Goal: Information Seeking & Learning: Learn about a topic

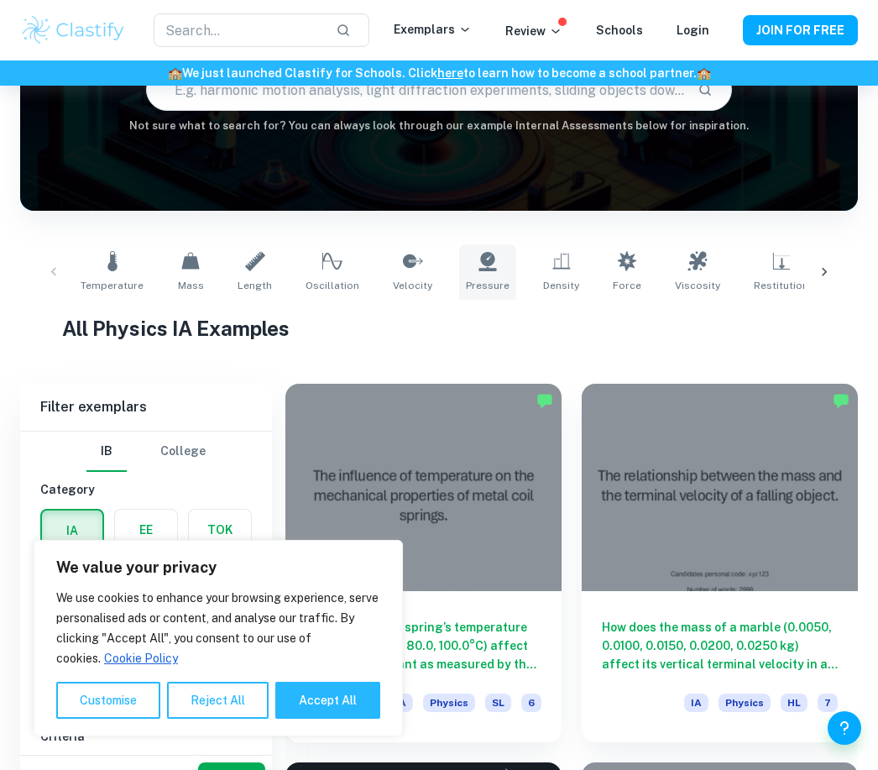
scroll to position [251, 0]
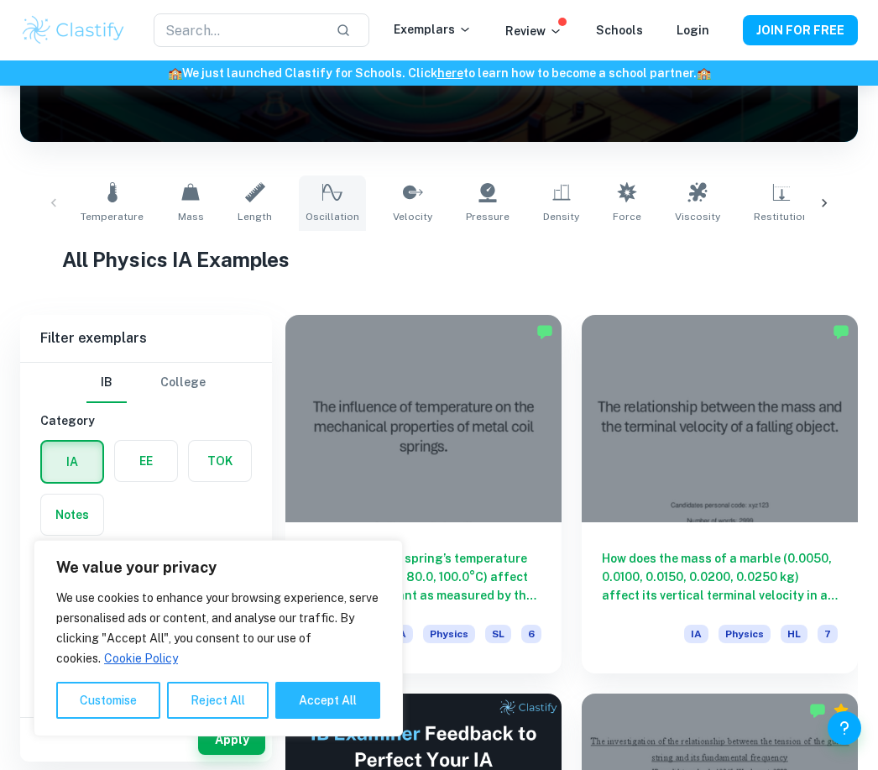
click at [336, 201] on icon at bounding box center [332, 192] width 20 height 20
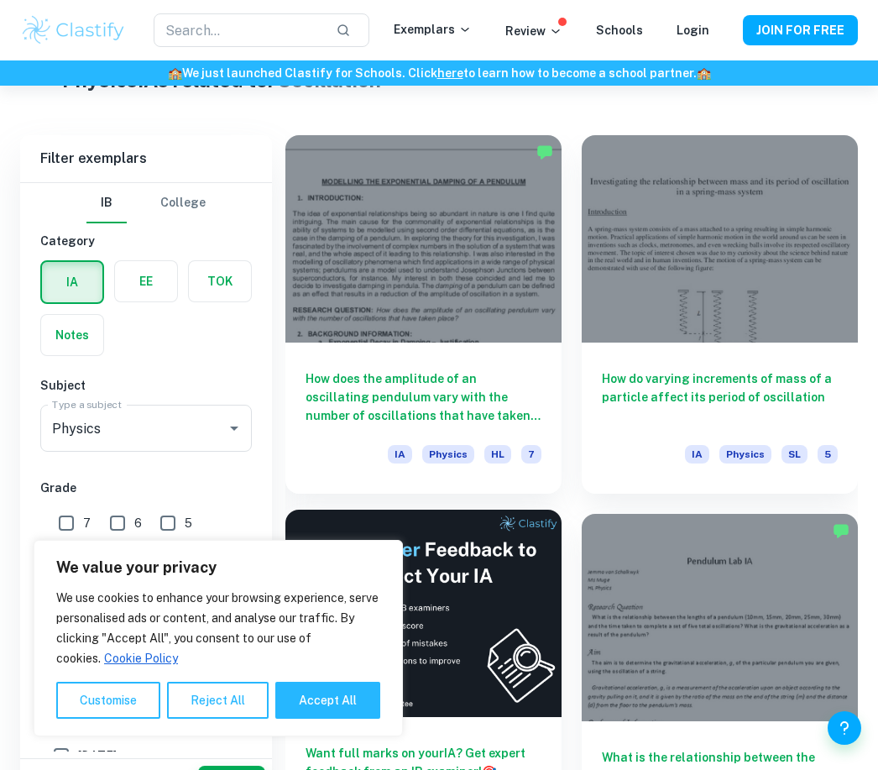
scroll to position [516, 0]
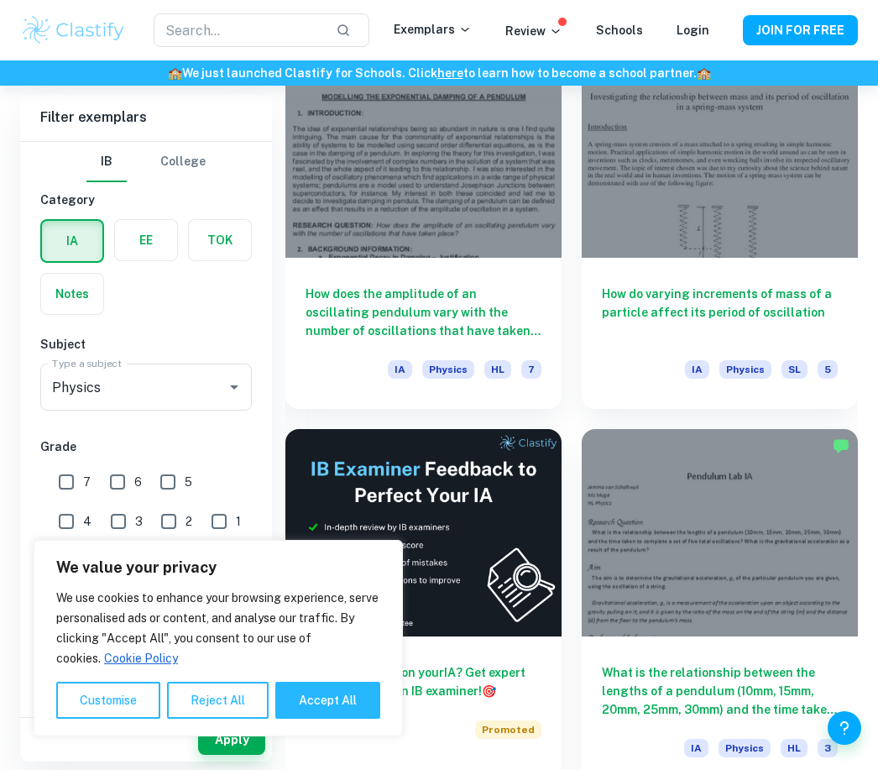
click at [232, 719] on button "Reject All" at bounding box center [218, 700] width 102 height 37
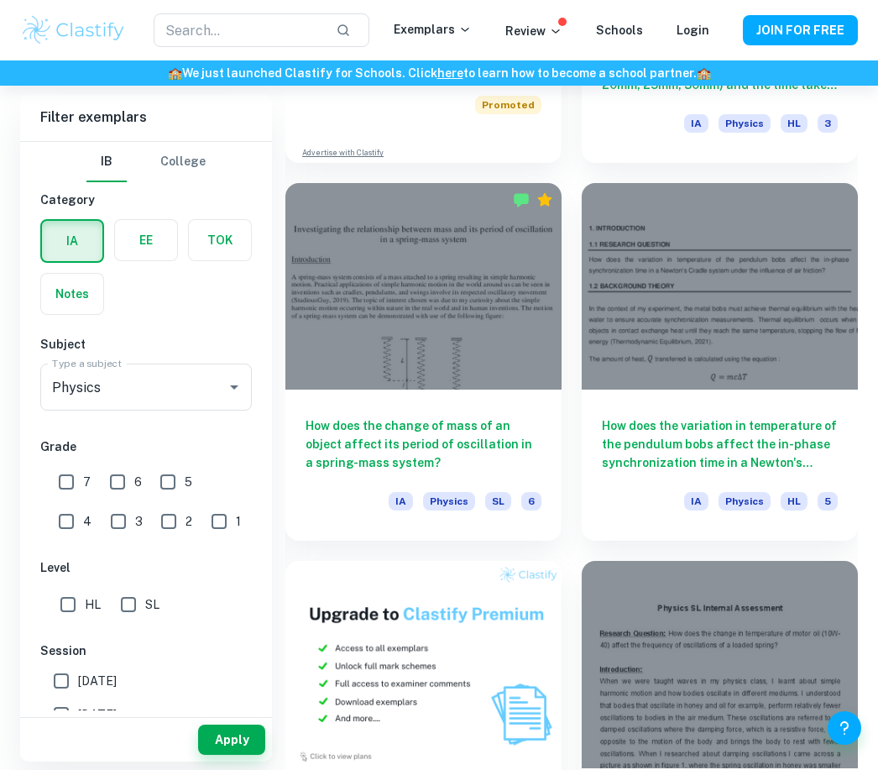
scroll to position [1152, 0]
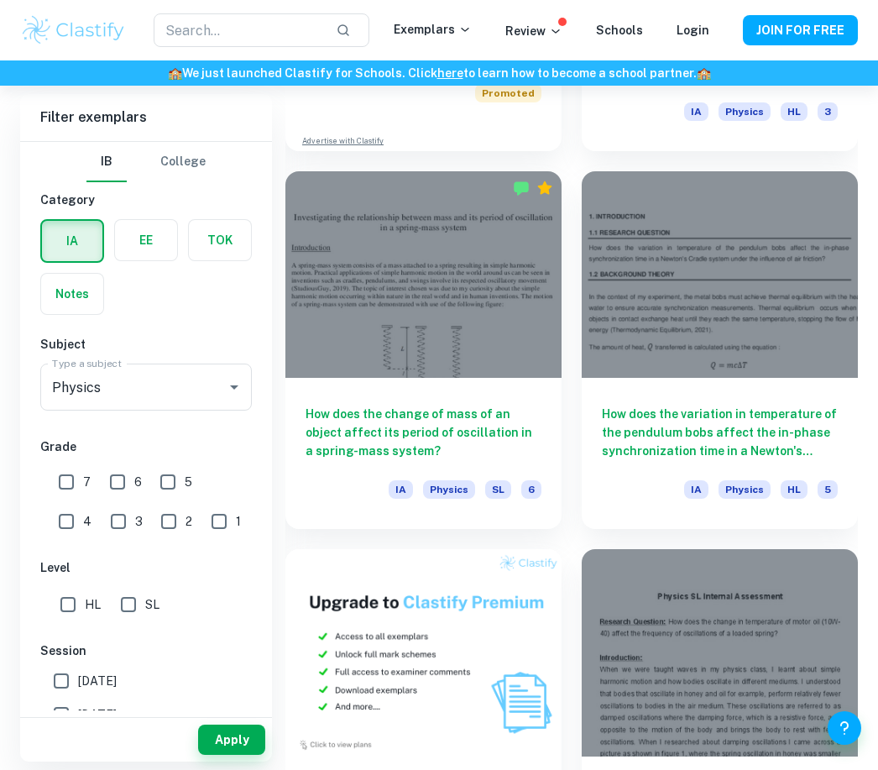
click at [73, 481] on input "7" at bounding box center [67, 482] width 34 height 34
checkbox input "true"
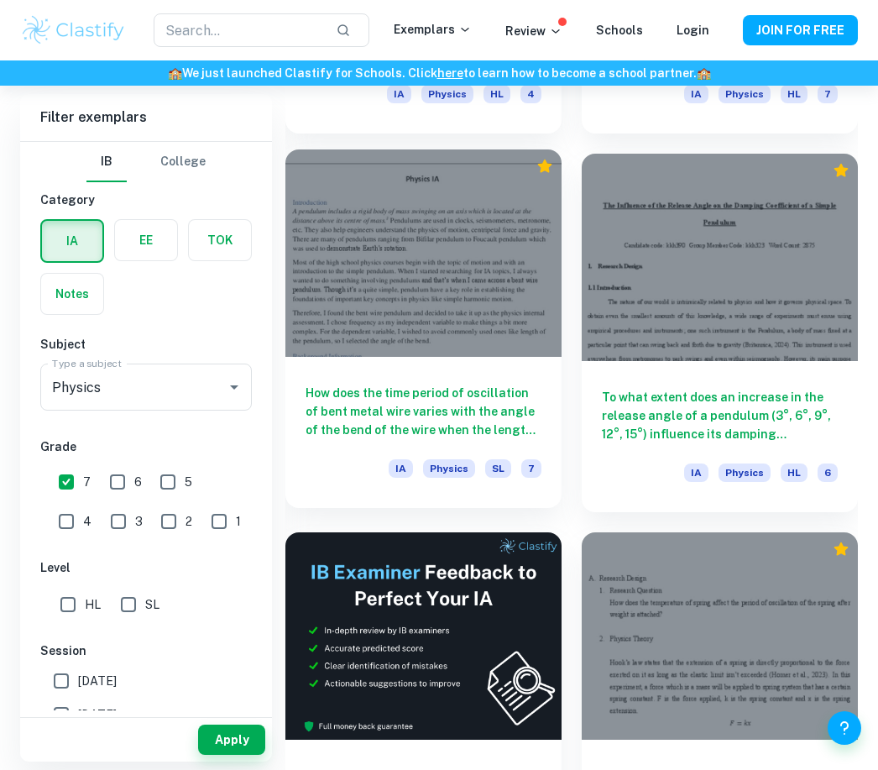
scroll to position [3442, 0]
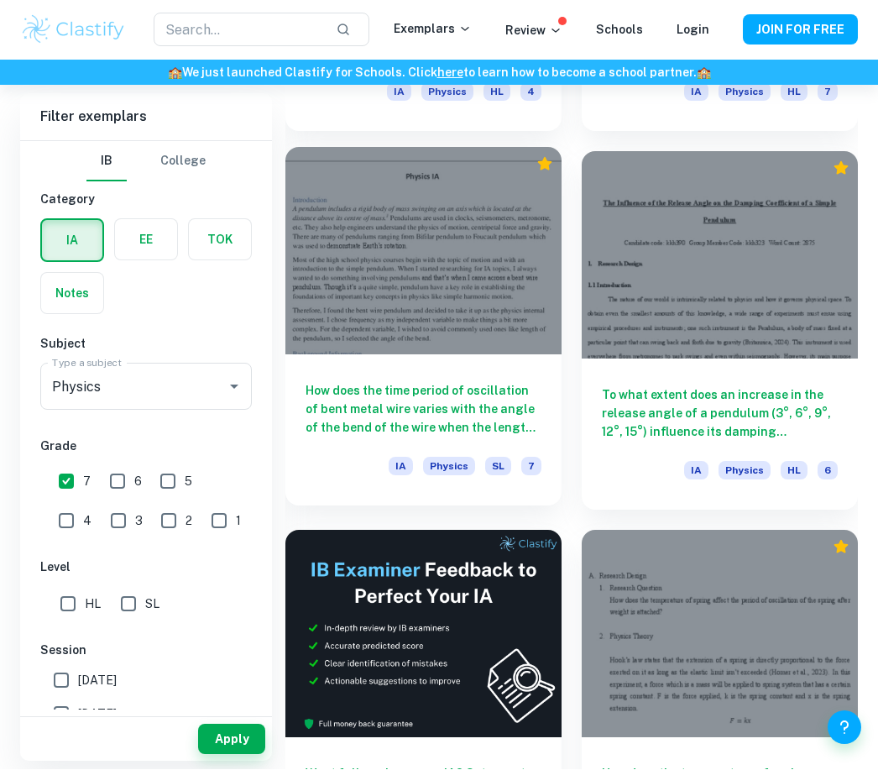
click at [438, 396] on h6 "How does the time period of oscillation of bent metal wire varies with the angl…" at bounding box center [424, 409] width 236 height 55
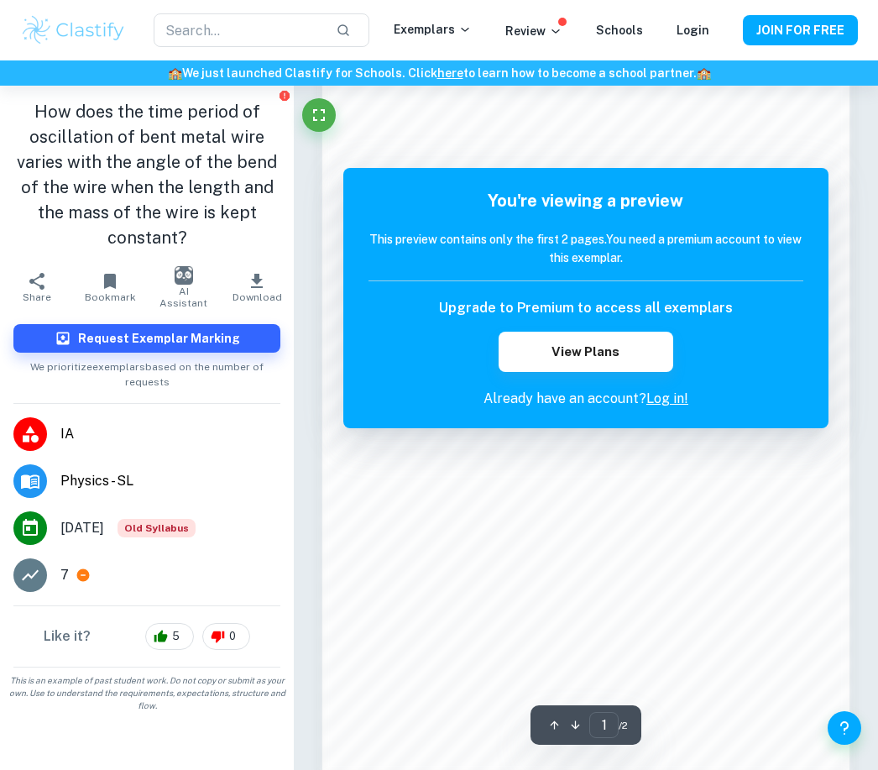
scroll to position [893, 0]
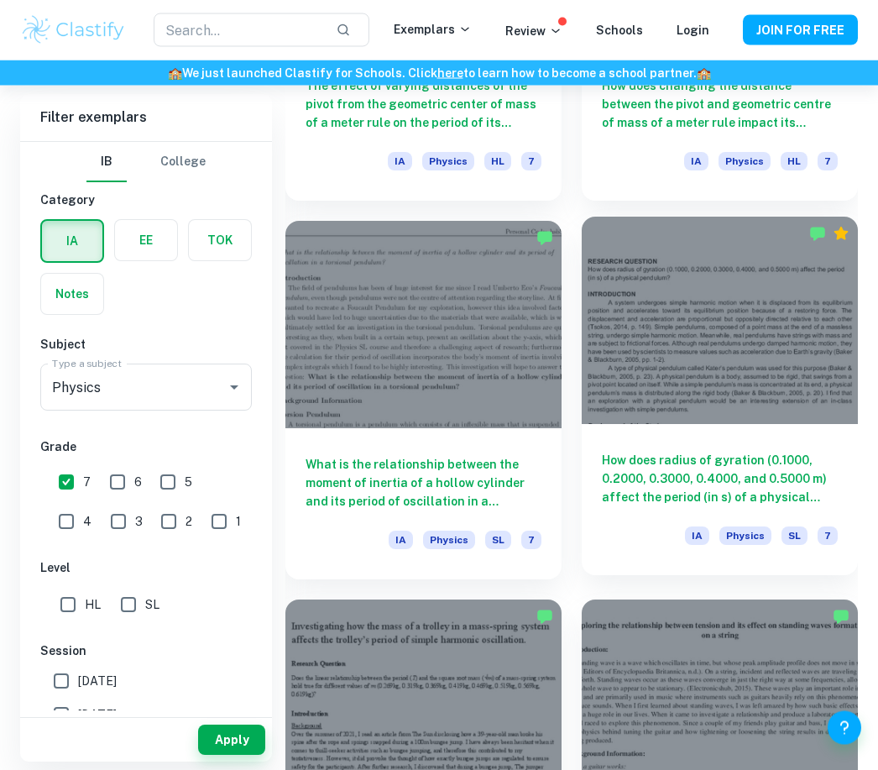
scroll to position [2238, 0]
click at [629, 418] on div at bounding box center [720, 320] width 276 height 207
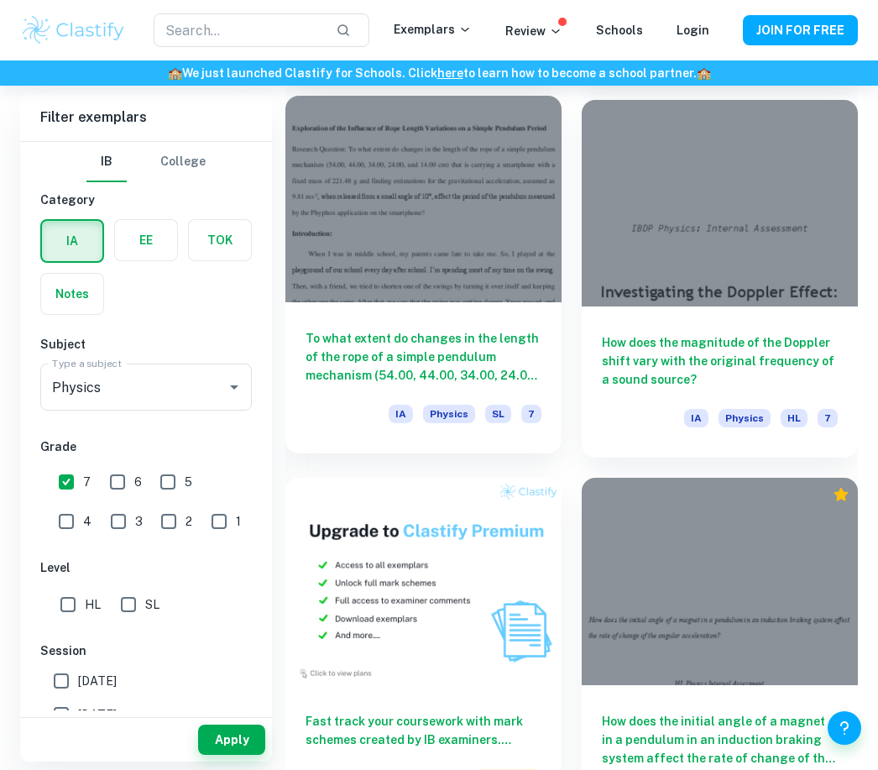
scroll to position [7279, 0]
click at [411, 360] on h6 "To what extent do changes in the length of the rope of a simple pendulum mechan…" at bounding box center [424, 357] width 236 height 55
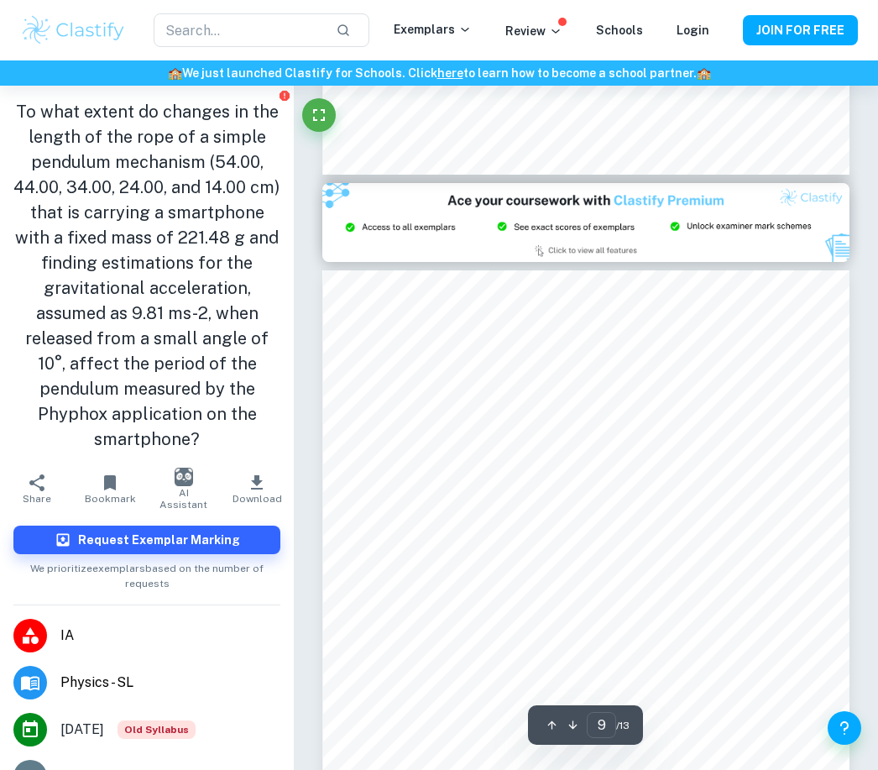
scroll to position [6121, 0]
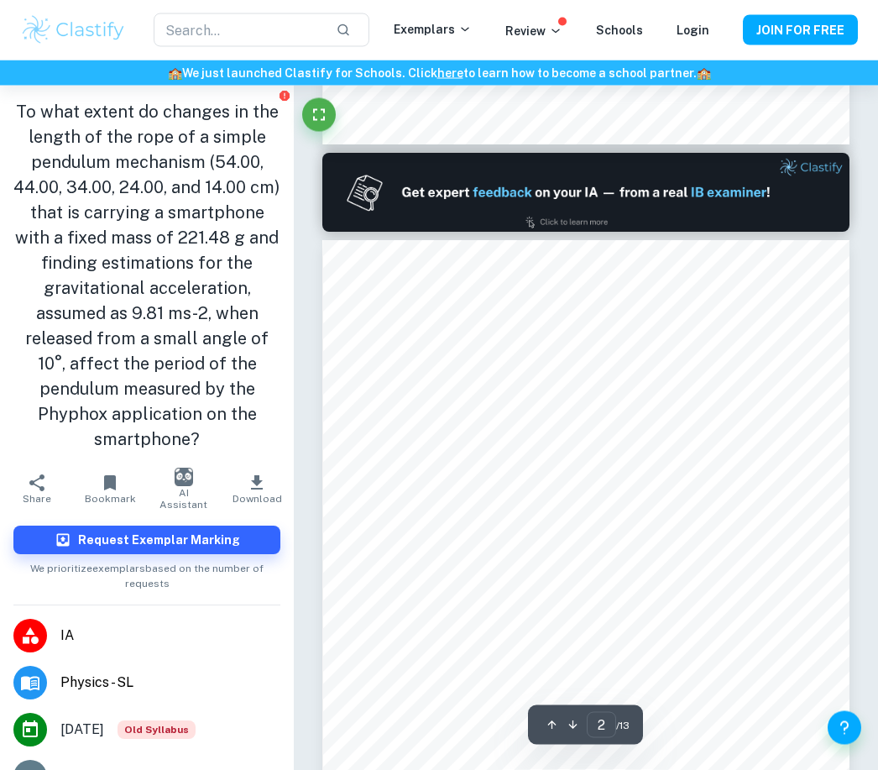
type input "1"
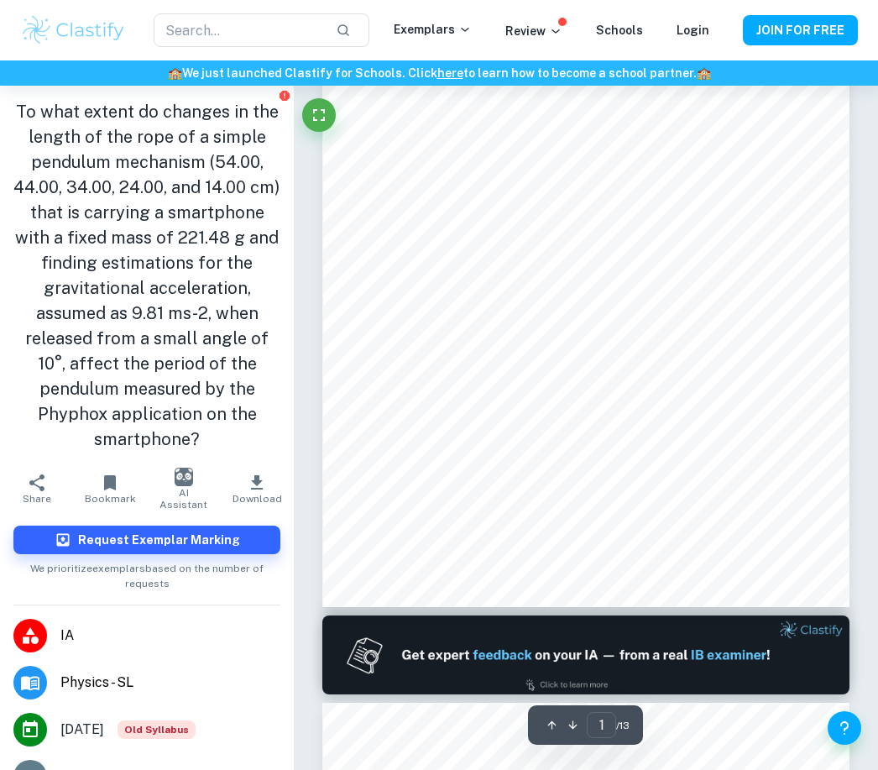
scroll to position [0, 0]
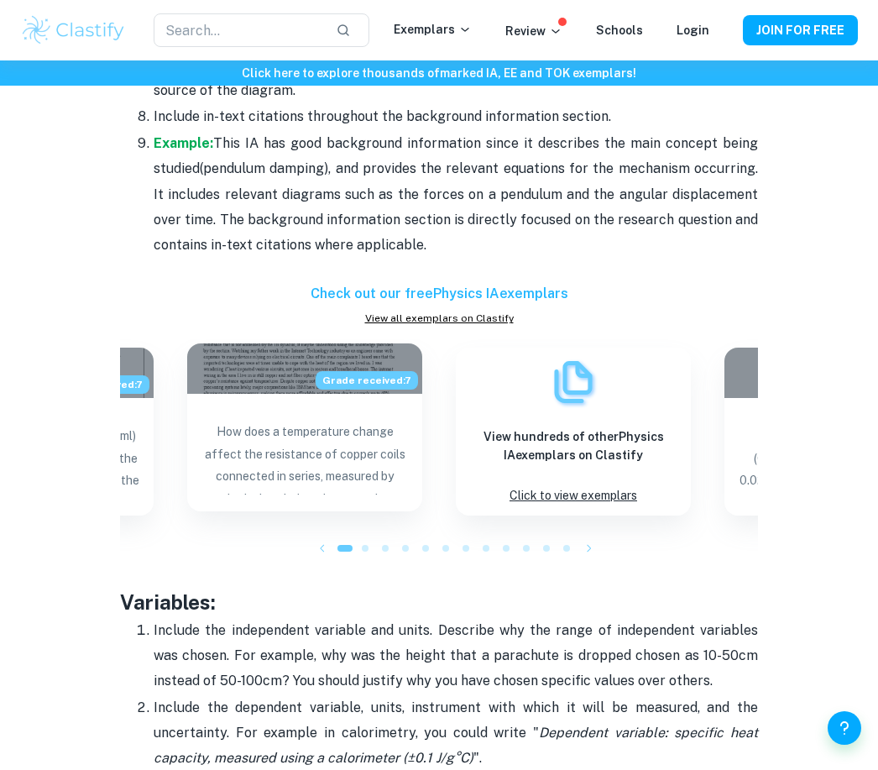
scroll to position [2397, 0]
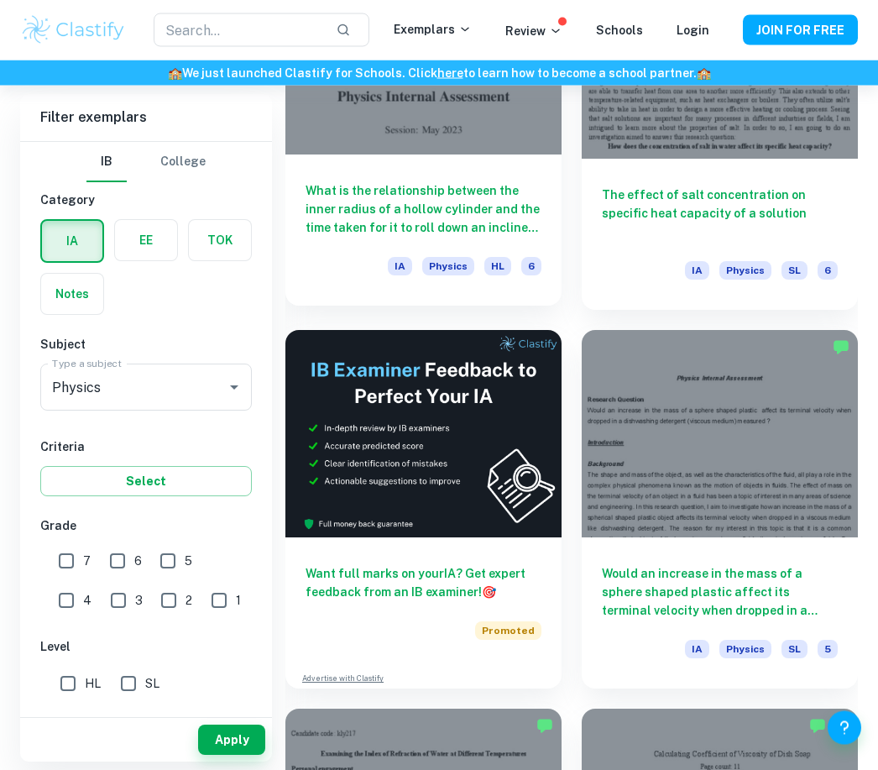
scroll to position [6671, 0]
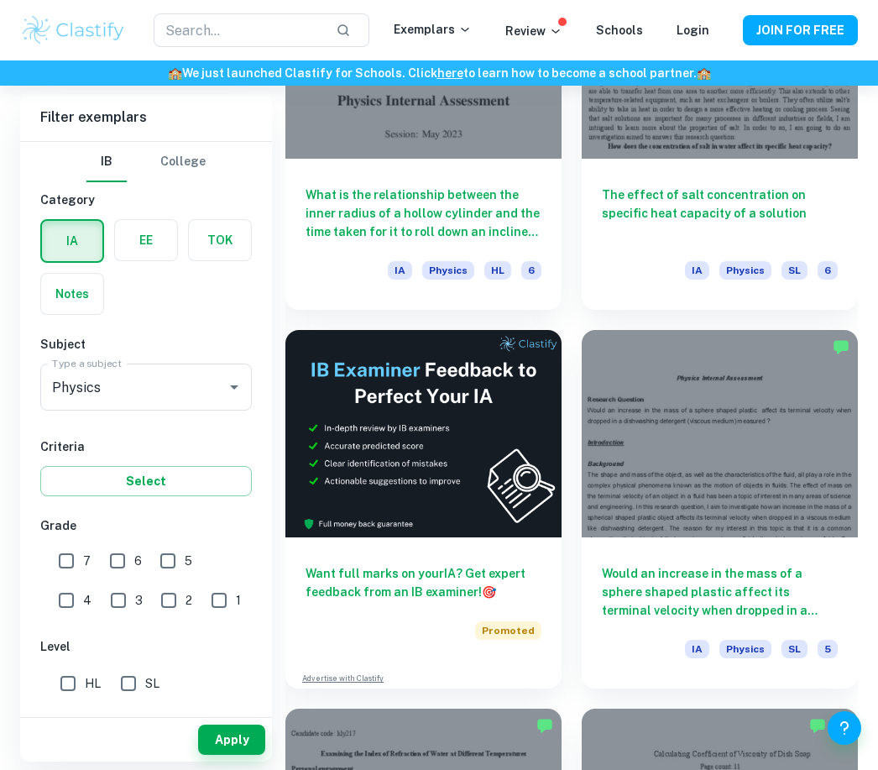
click at [71, 555] on input "7" at bounding box center [67, 561] width 34 height 34
checkbox input "true"
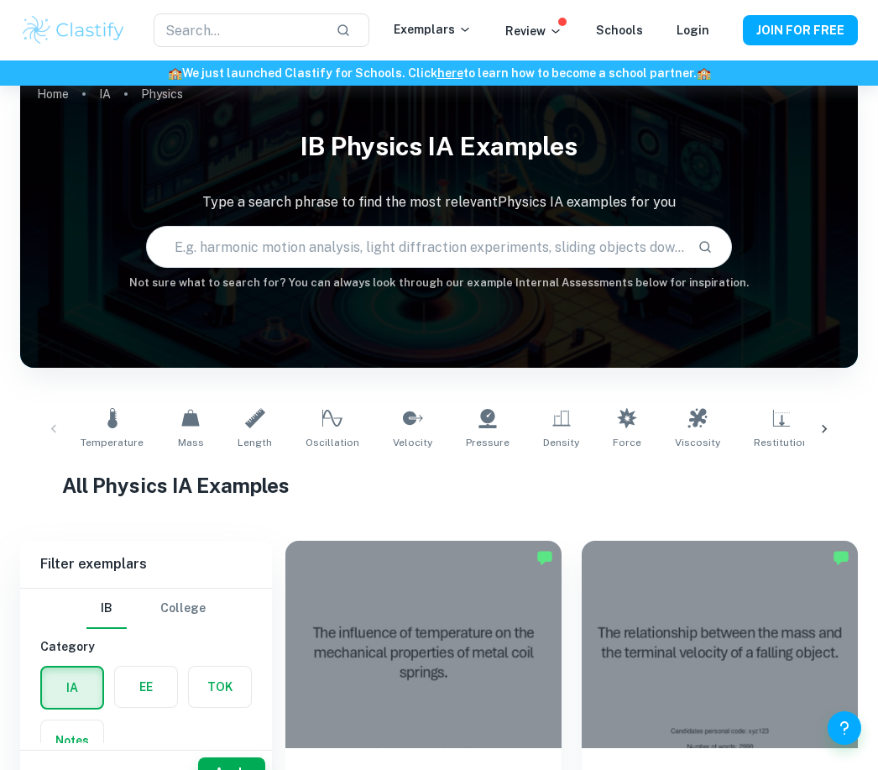
scroll to position [0, 0]
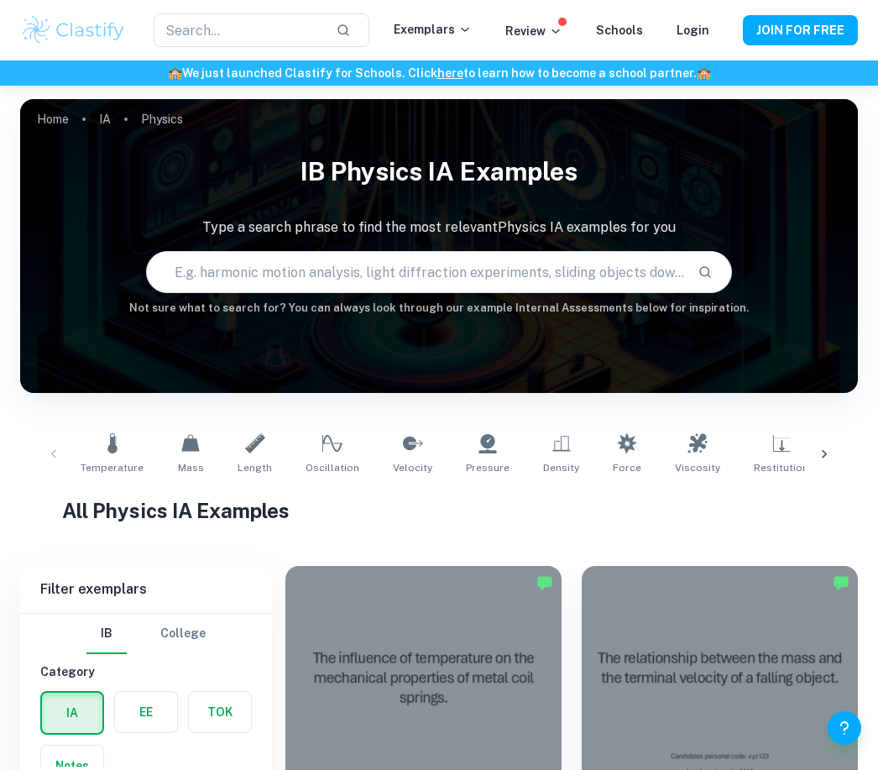
click at [314, 272] on input "text" at bounding box center [416, 272] width 538 height 47
click at [330, 457] on link "Oscillation" at bounding box center [332, 454] width 67 height 55
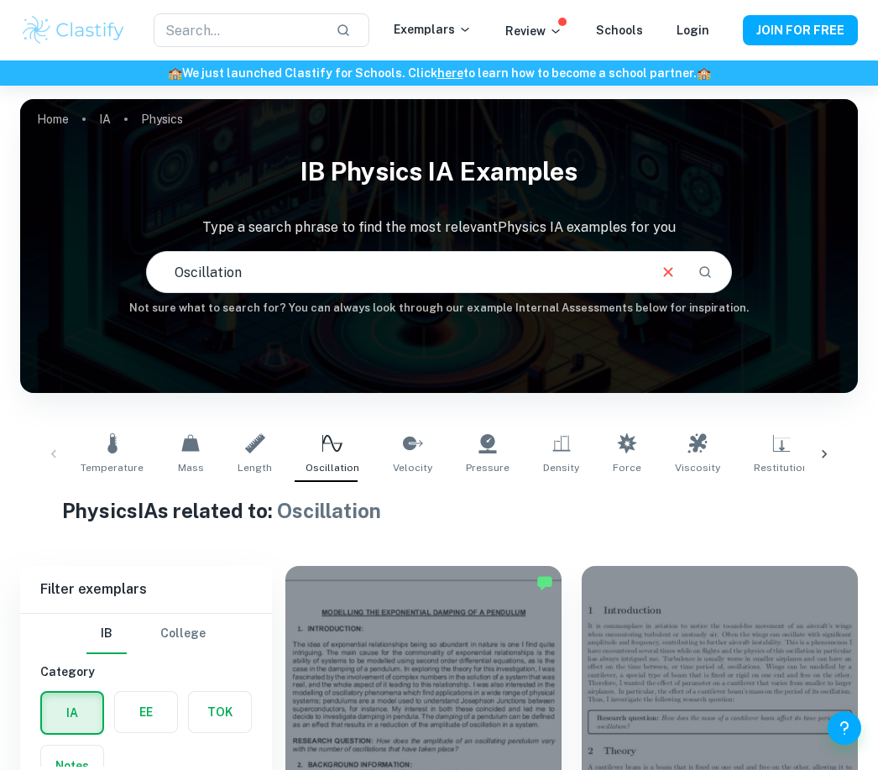
click at [417, 269] on input "text" at bounding box center [397, 272] width 500 height 47
type input "O"
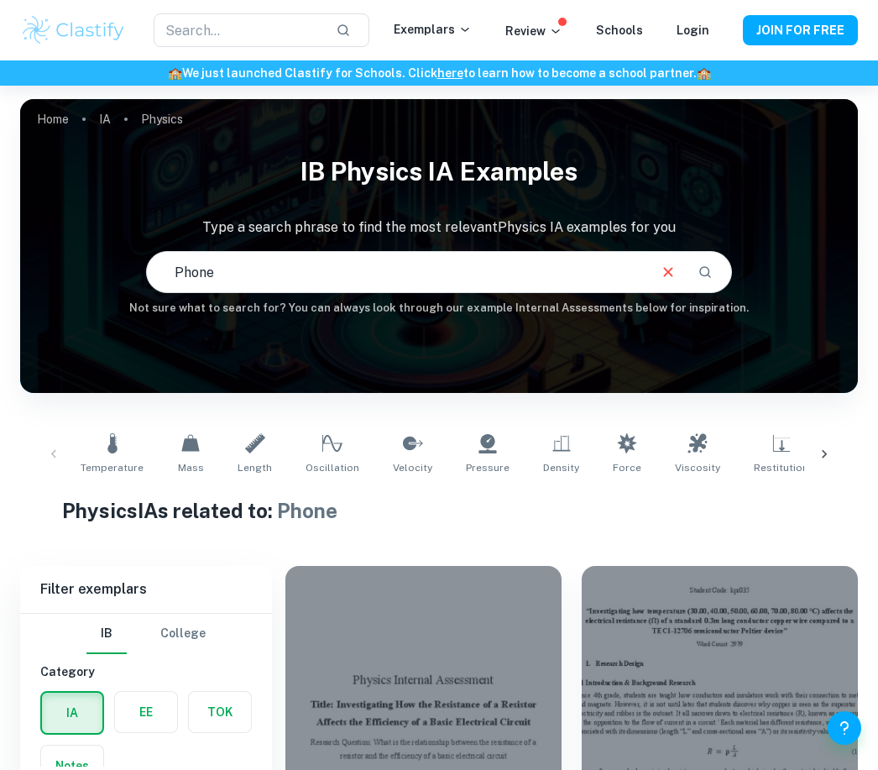
click at [354, 276] on input "Phone" at bounding box center [397, 272] width 500 height 47
type input "P"
type input "Oscillation and phone"
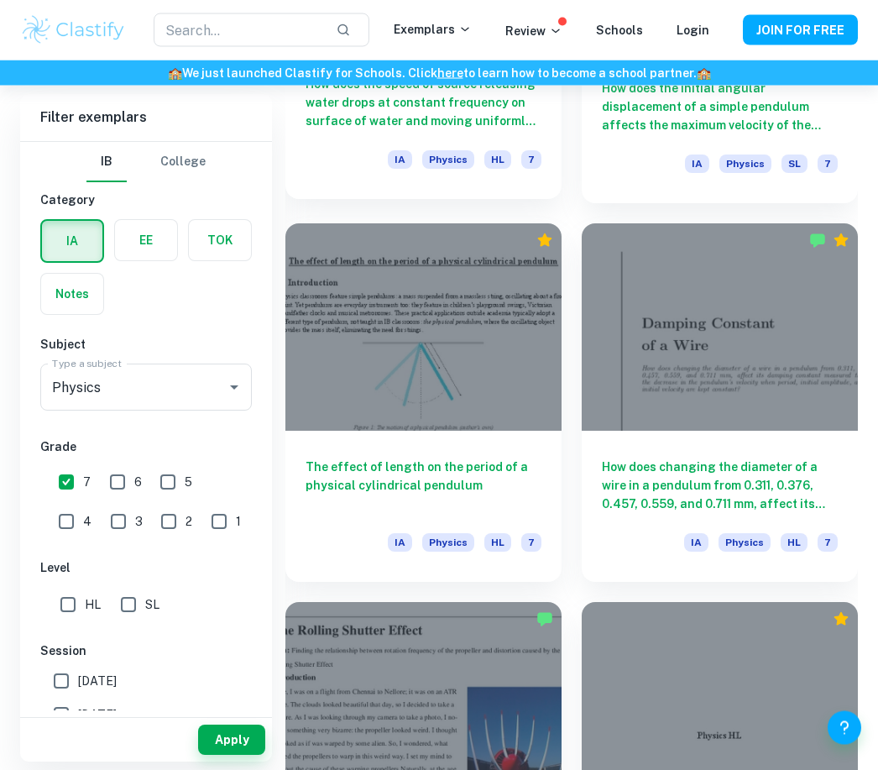
scroll to position [5870, 0]
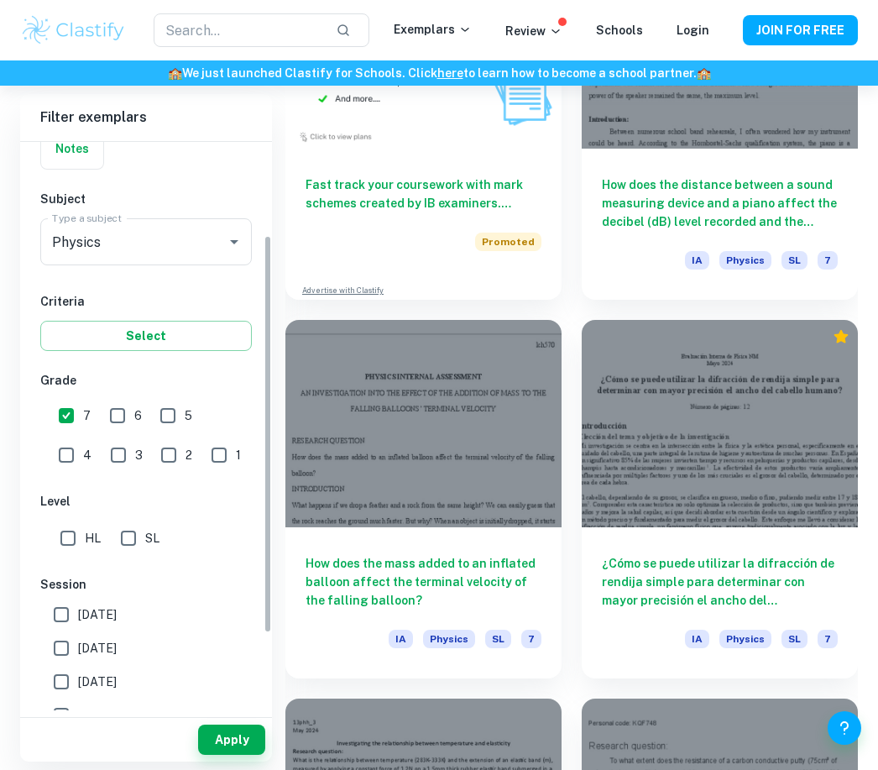
scroll to position [145, 0]
click at [132, 541] on input "SL" at bounding box center [129, 538] width 34 height 34
checkbox input "true"
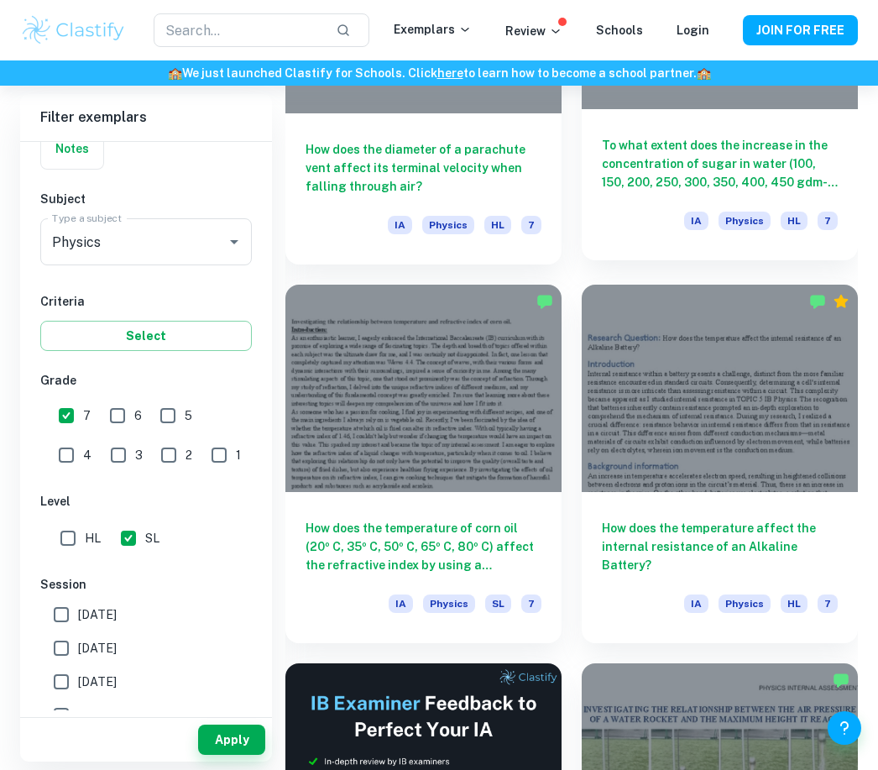
scroll to position [3163, 0]
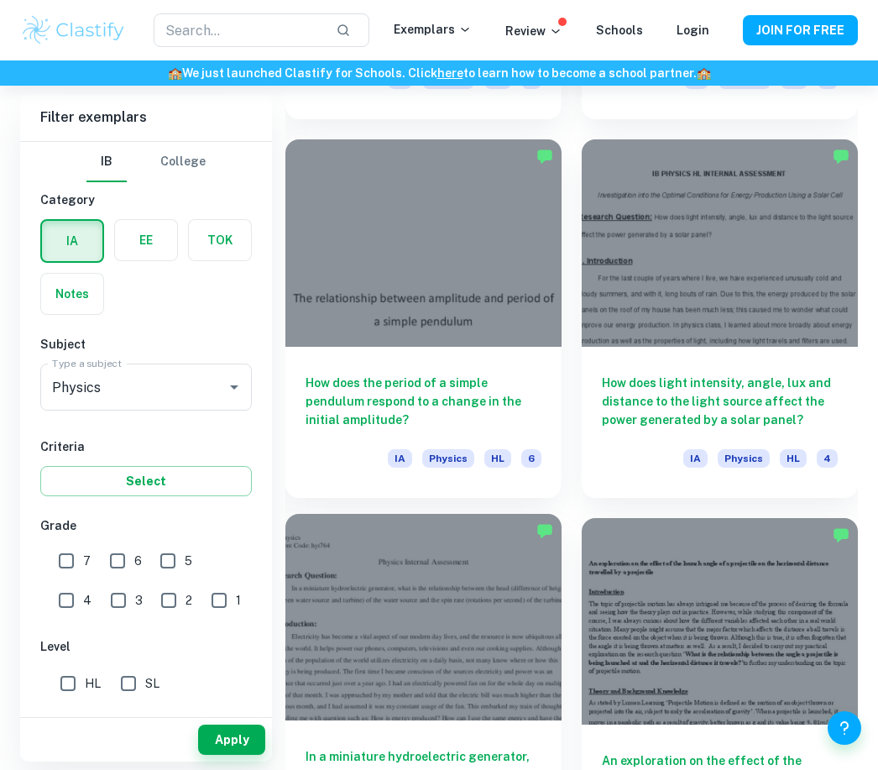
scroll to position [11410, 0]
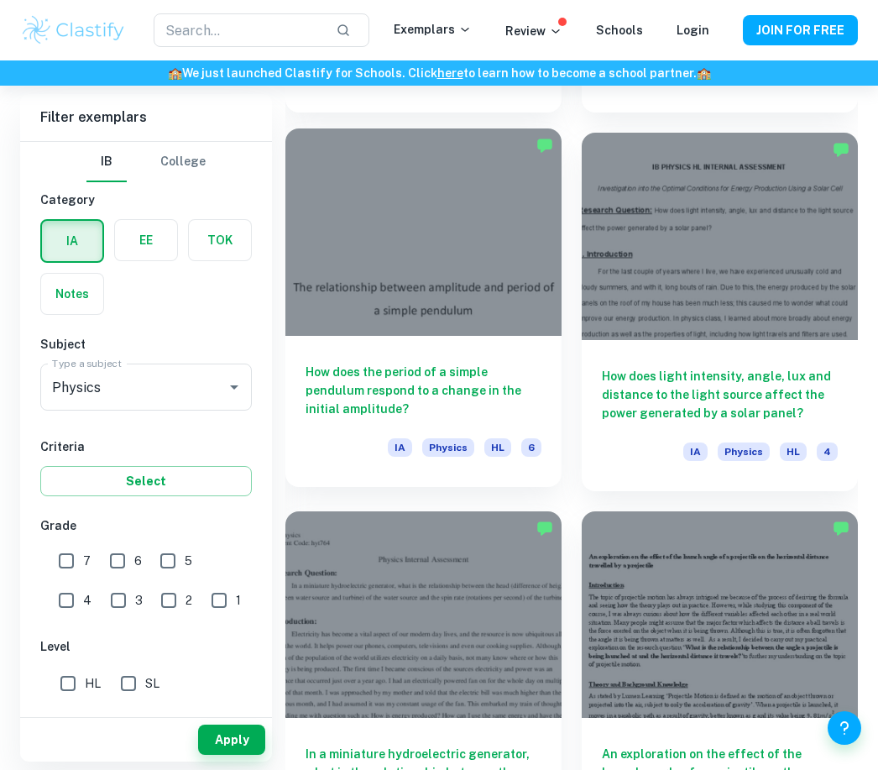
click at [464, 342] on div "How does the period of a simple pendulum respond to a change in the initial amp…" at bounding box center [424, 411] width 276 height 151
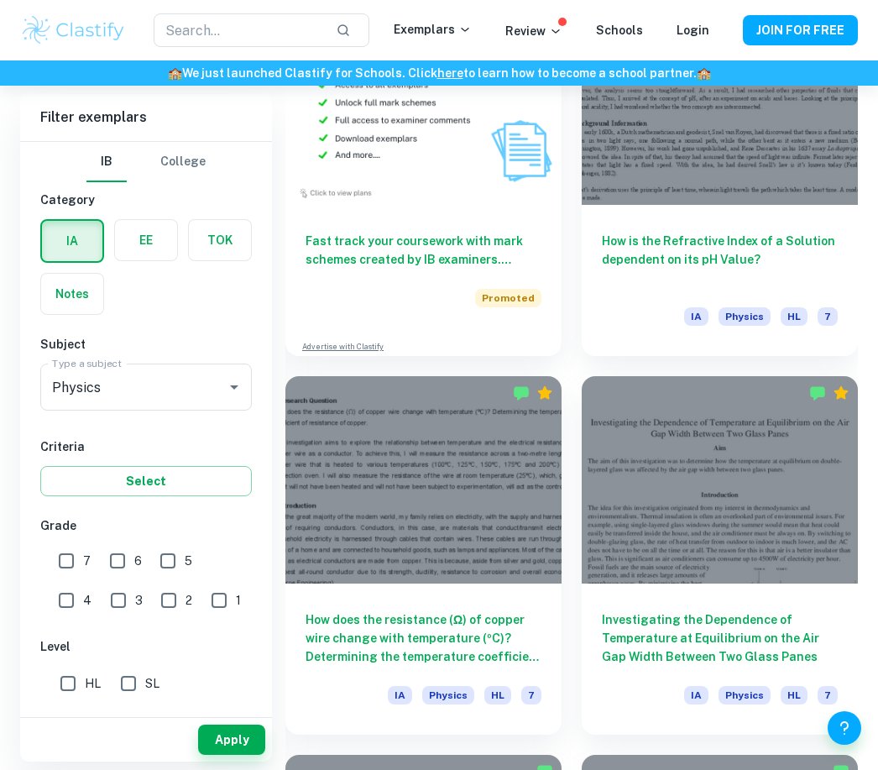
scroll to position [10670, 0]
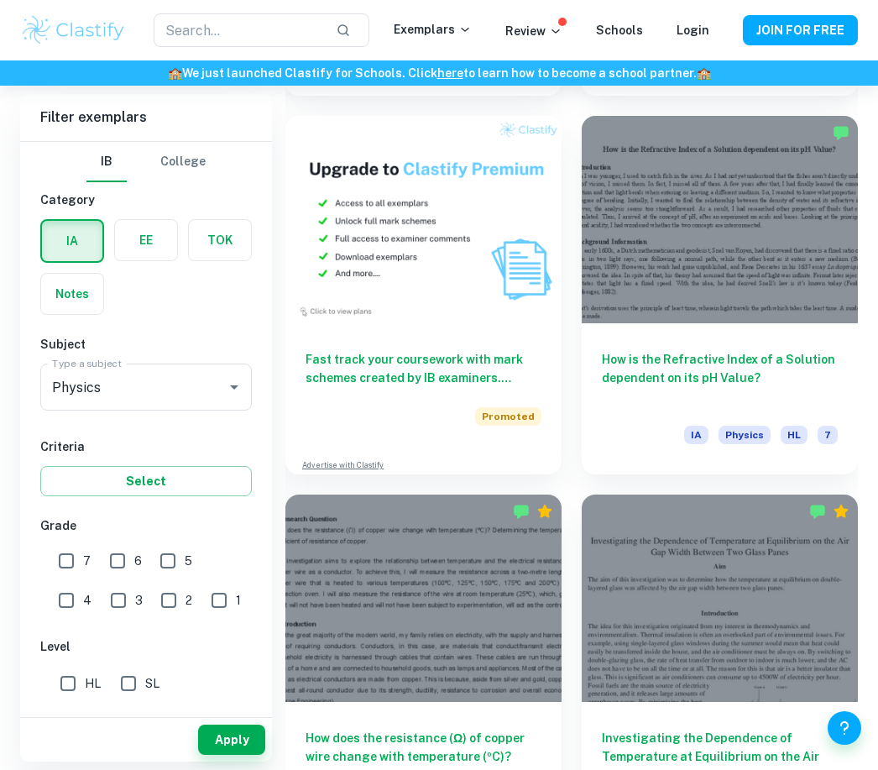
click at [112, 170] on button "IB" at bounding box center [106, 162] width 40 height 40
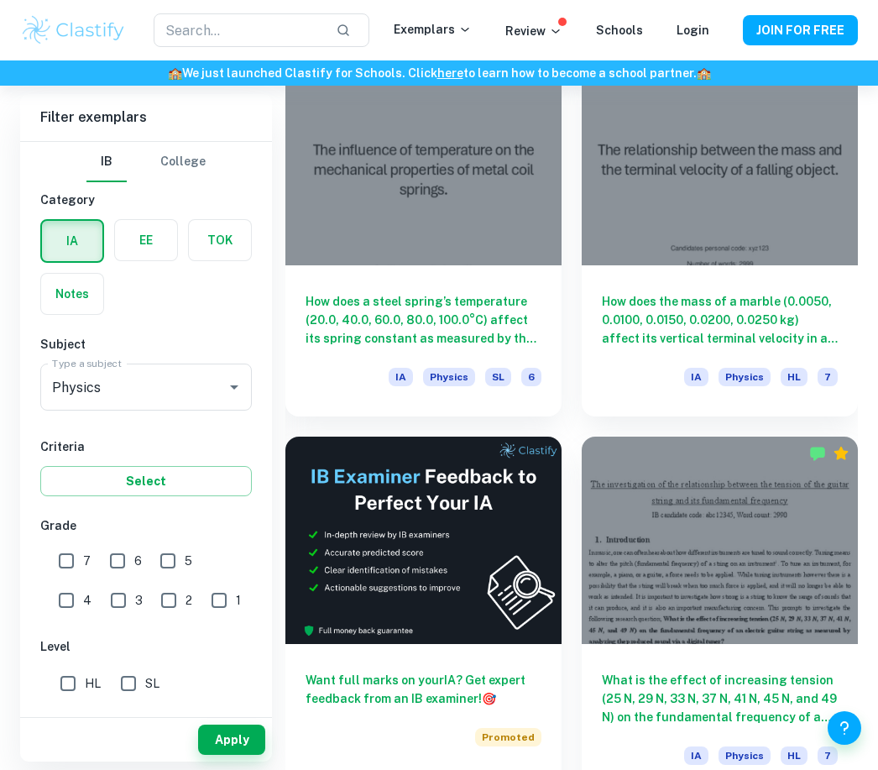
scroll to position [0, 0]
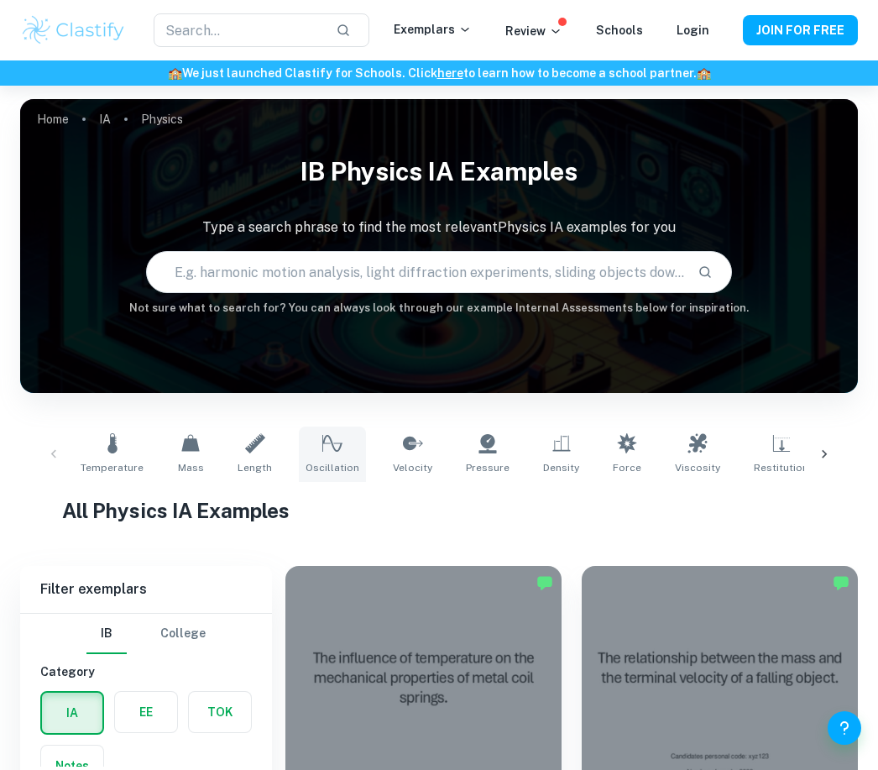
click at [331, 459] on link "Oscillation" at bounding box center [332, 454] width 67 height 55
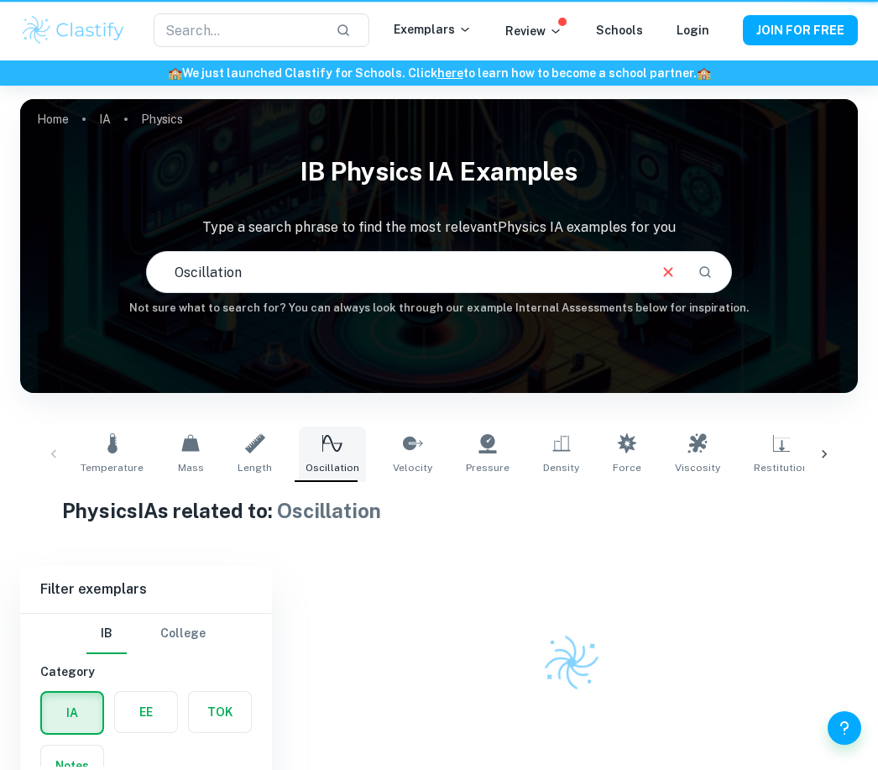
type input "Oscillation"
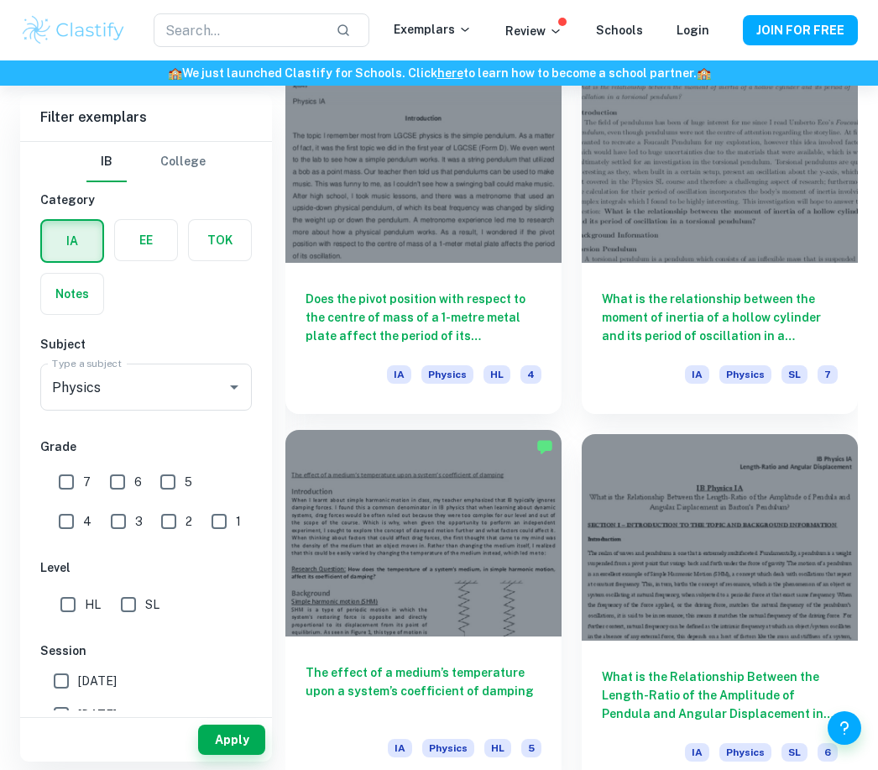
scroll to position [5384, 0]
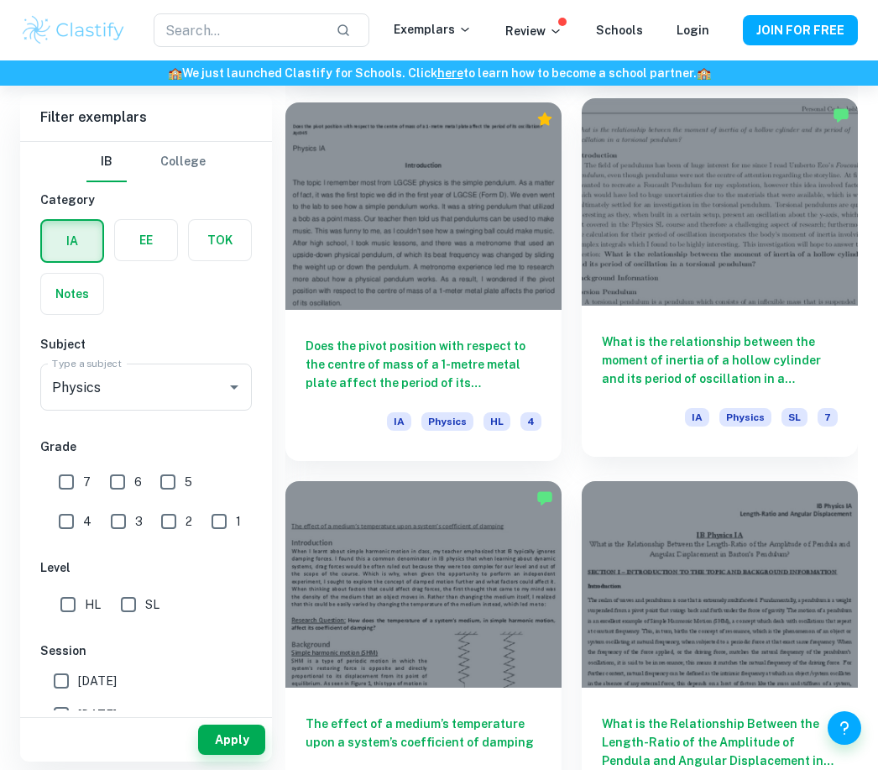
click at [641, 353] on h6 "What is the relationship between the moment of inertia of a hollow cylinder and…" at bounding box center [720, 360] width 236 height 55
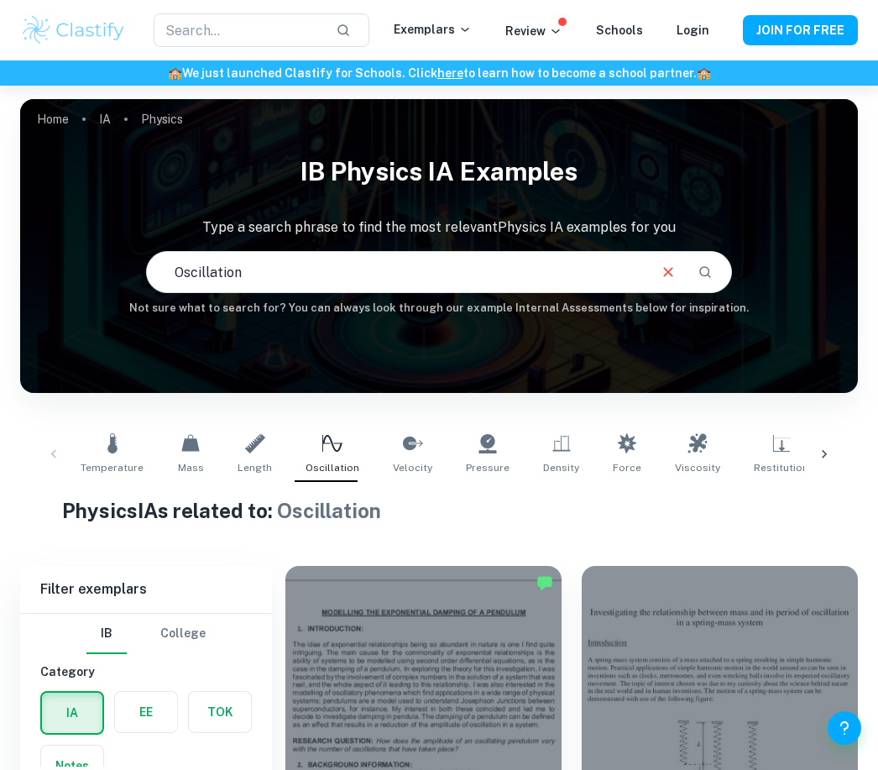
click at [349, 263] on input "Oscillation" at bounding box center [397, 272] width 500 height 47
drag, startPoint x: 644, startPoint y: 277, endPoint x: 679, endPoint y: 277, distance: 35.3
click at [679, 277] on div "To what extent does the change in length of a simple pendulum mechanism affect …" at bounding box center [439, 272] width 585 height 40
type input "To what extent does the change in length of a simple pendulum mechanism affect …"
click at [705, 279] on icon "Search" at bounding box center [705, 272] width 15 height 15
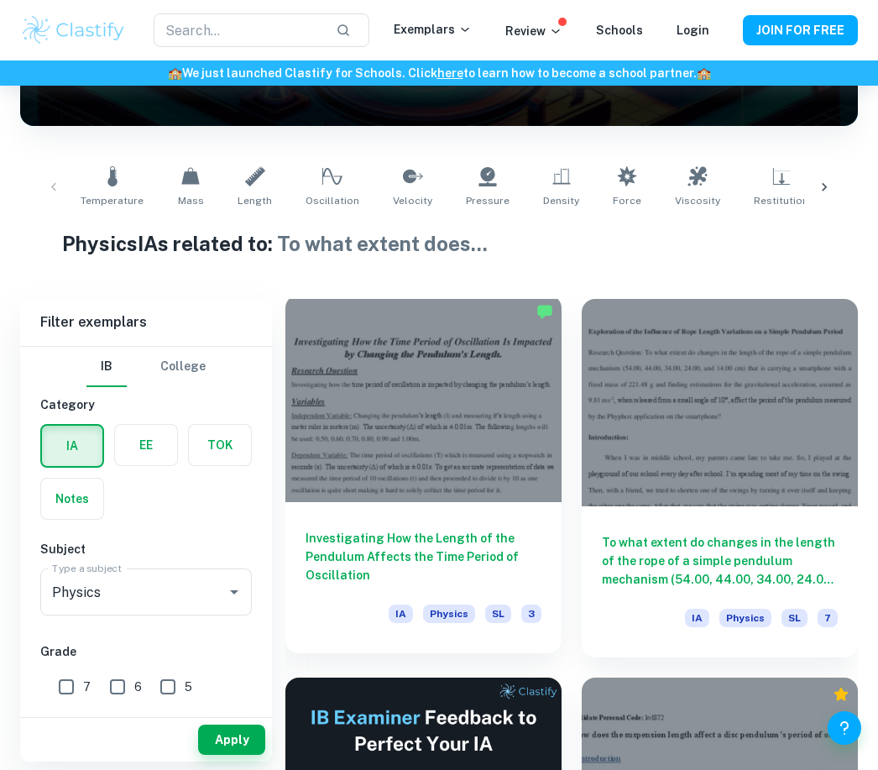
scroll to position [350, 0]
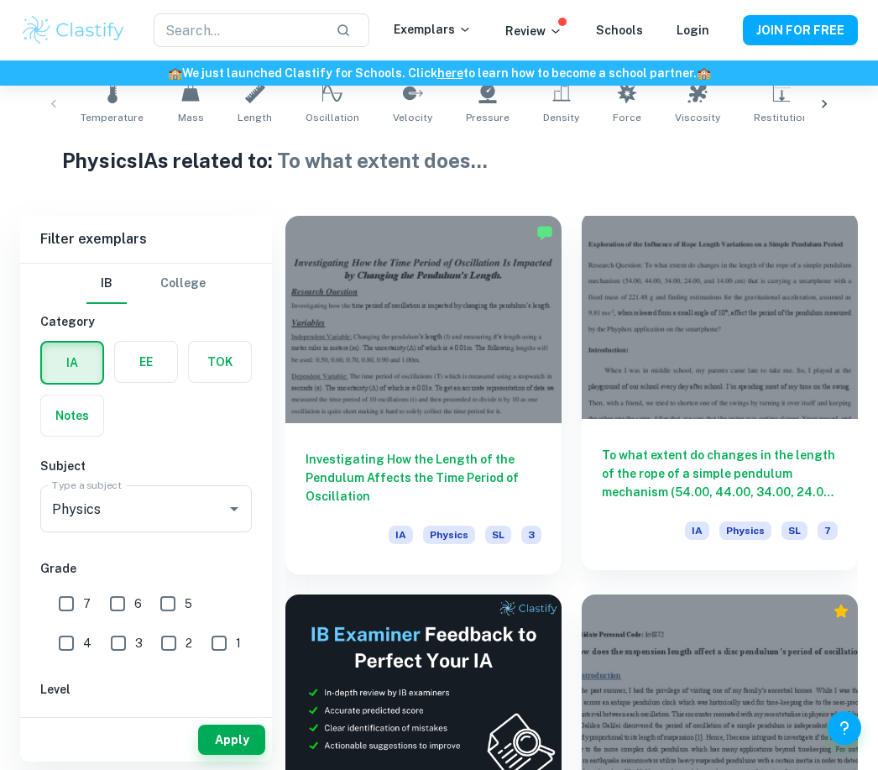
click at [652, 452] on h6 "To what extent do changes in the length of the rope of a simple pendulum mechan…" at bounding box center [720, 473] width 236 height 55
